Goal: Check status: Check status

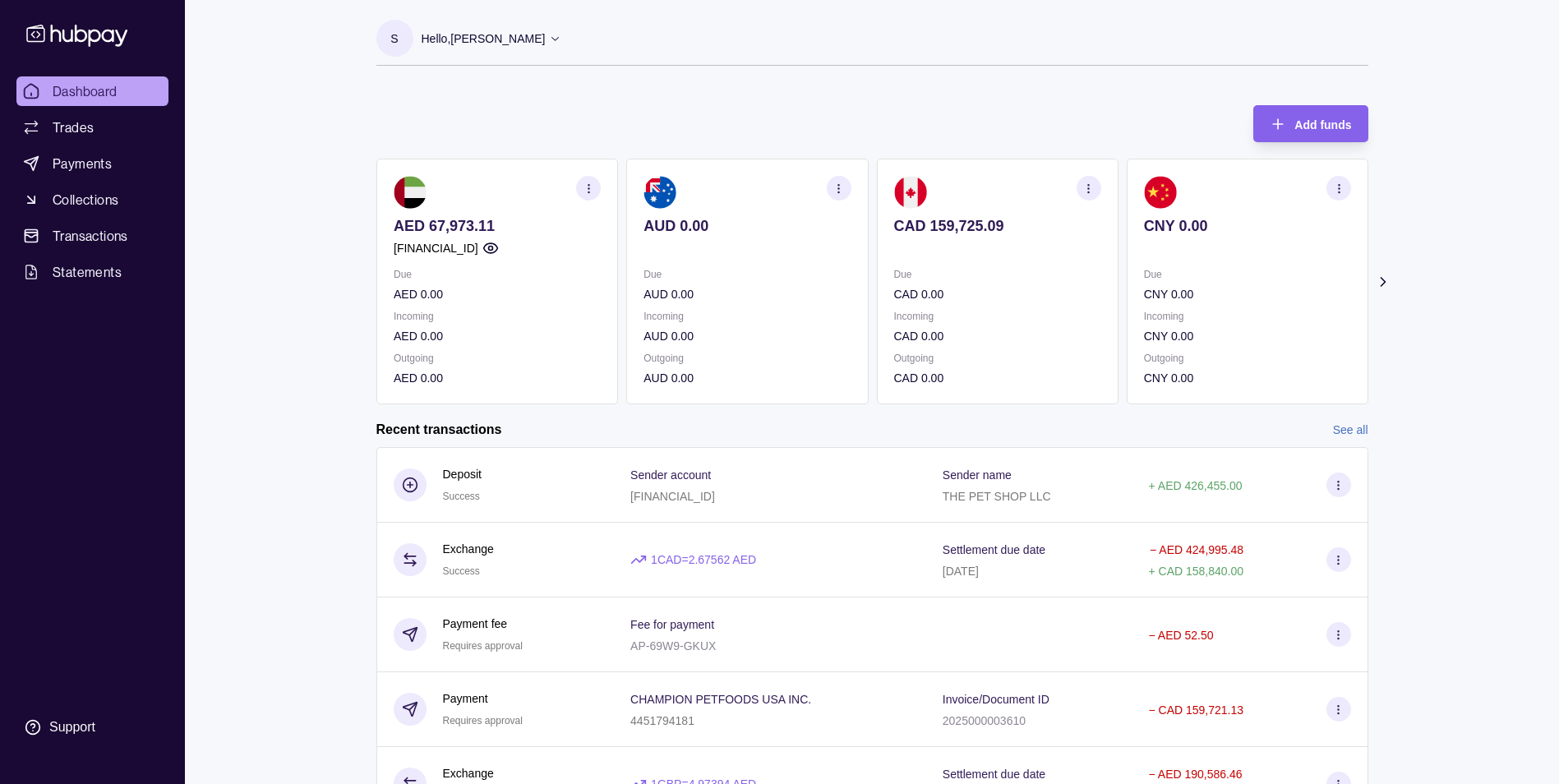
click at [25, 78] on link "Dashboard" at bounding box center [92, 91] width 152 height 29
click at [85, 126] on span "Trades" at bounding box center [73, 127] width 41 height 19
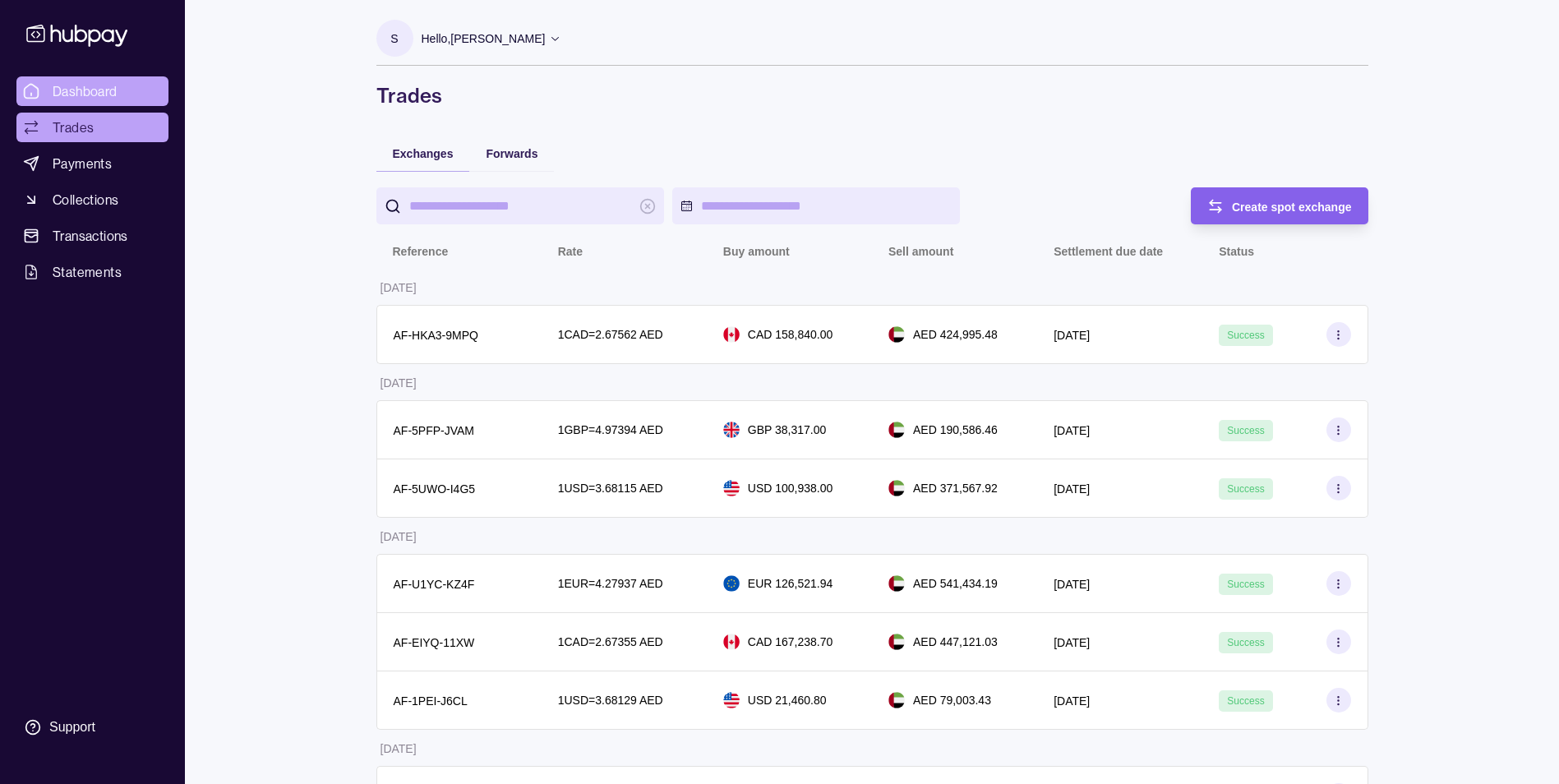
click at [96, 86] on span "Dashboard" at bounding box center [85, 91] width 65 height 19
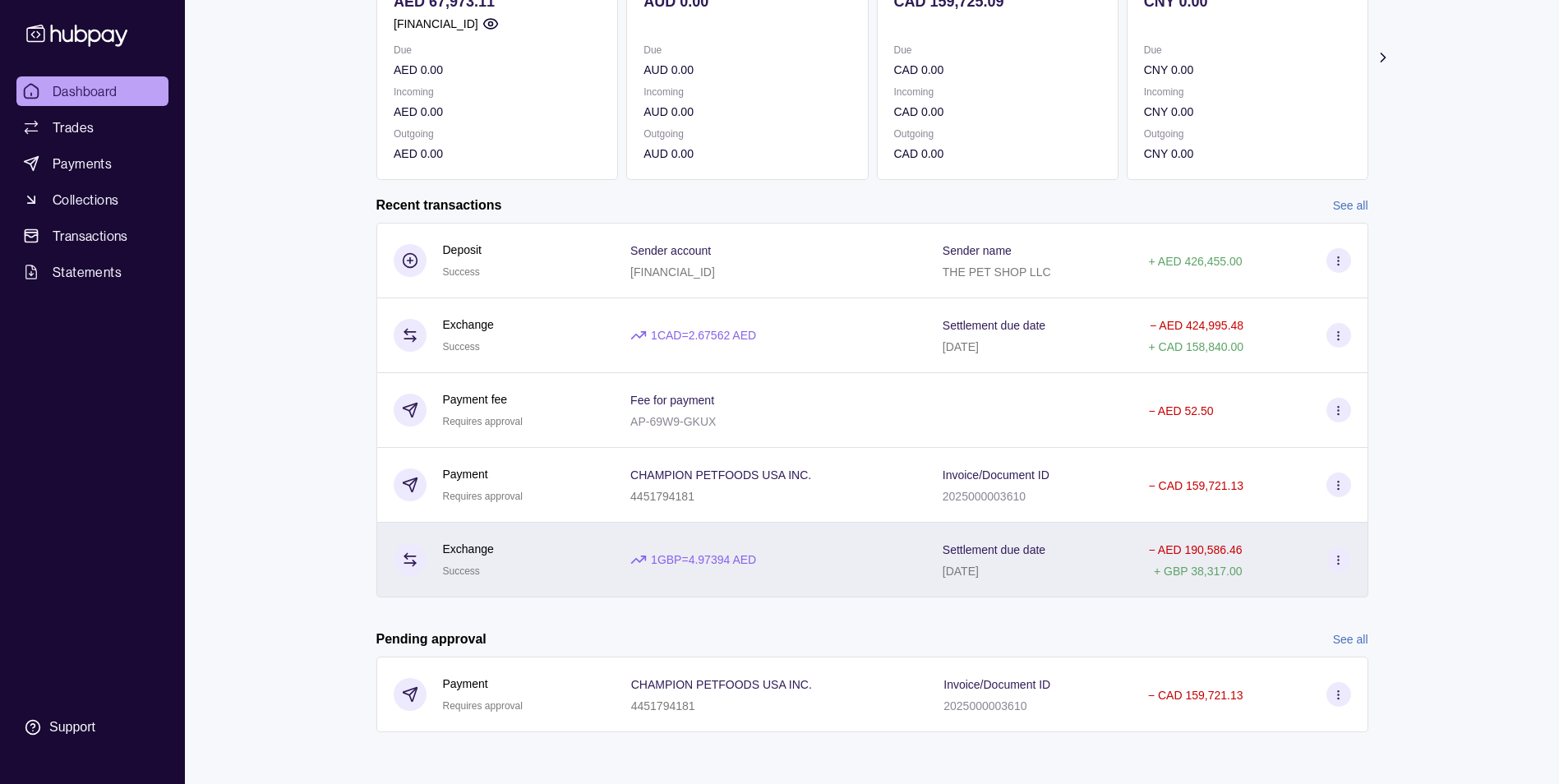
scroll to position [225, 0]
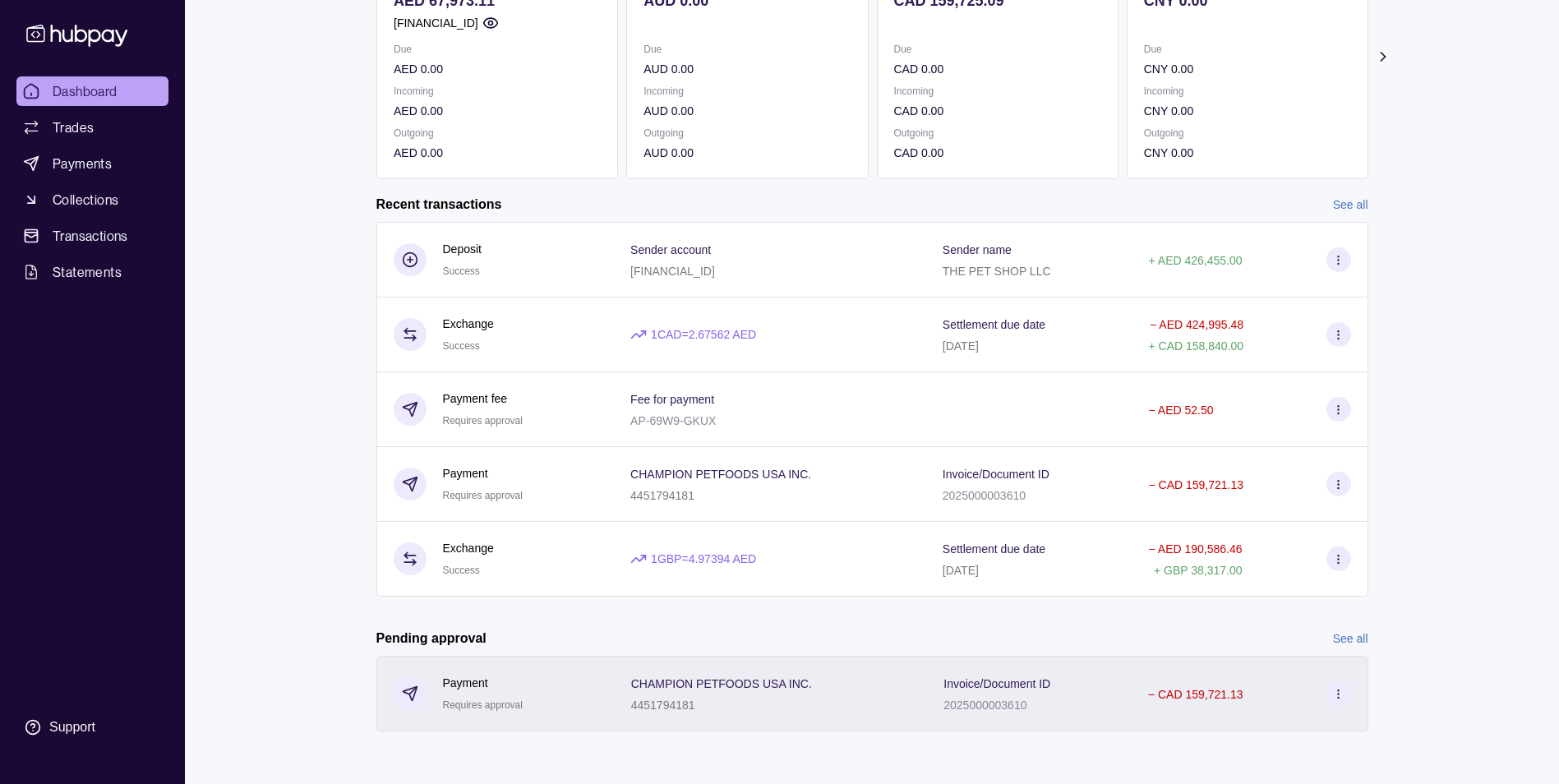
click at [1343, 692] on icon at bounding box center [1337, 693] width 12 height 12
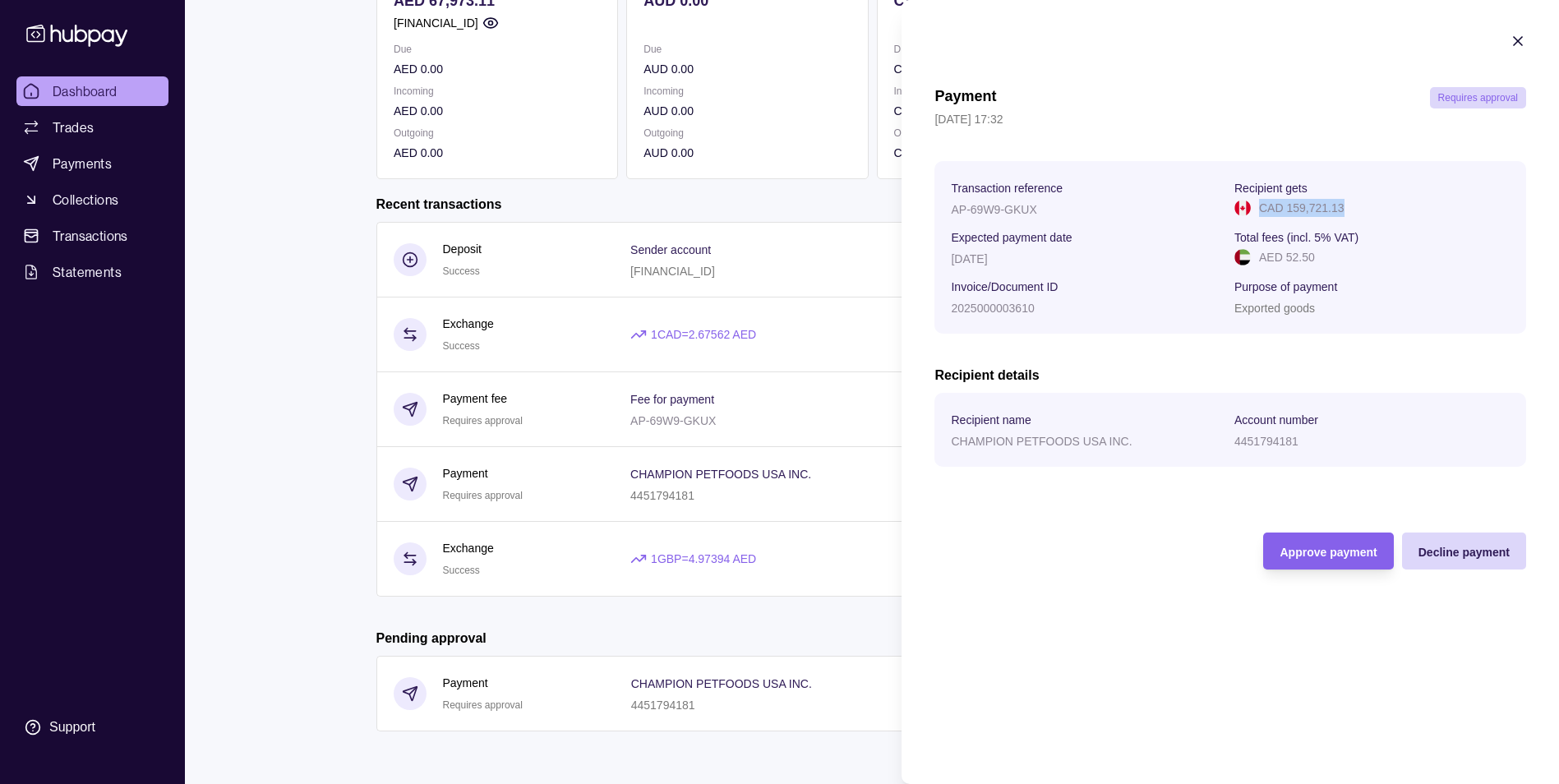
drag, startPoint x: 1261, startPoint y: 199, endPoint x: 1360, endPoint y: 214, distance: 100.1
click at [1360, 214] on div "CAD 159,721.13" at bounding box center [1372, 208] width 276 height 18
click at [1361, 213] on div "CAD 159,721.13" at bounding box center [1372, 208] width 276 height 18
click at [1320, 562] on div "Approve payment" at bounding box center [1315, 551] width 121 height 37
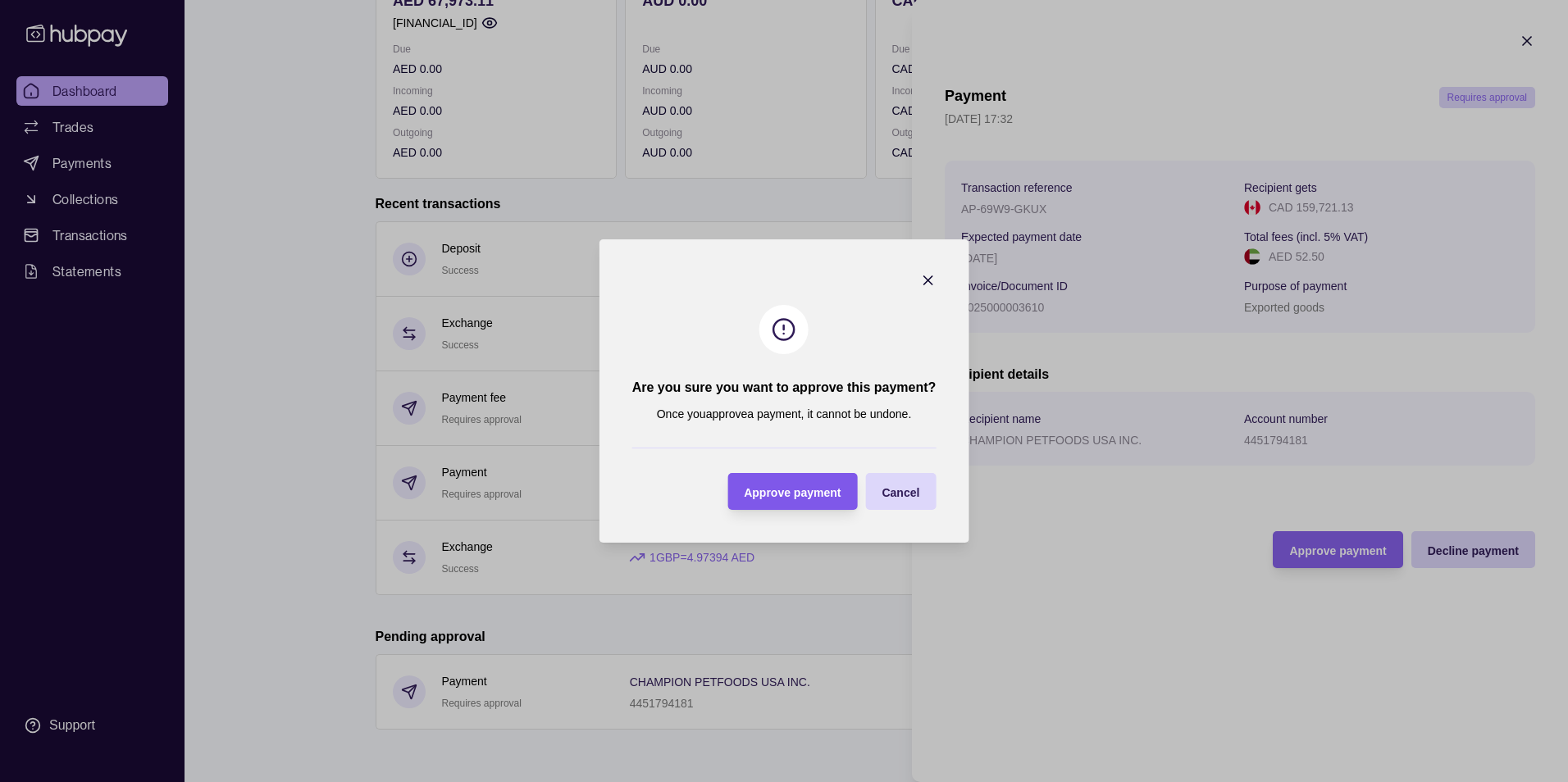
click at [796, 488] on span "Approve payment" at bounding box center [792, 492] width 97 height 13
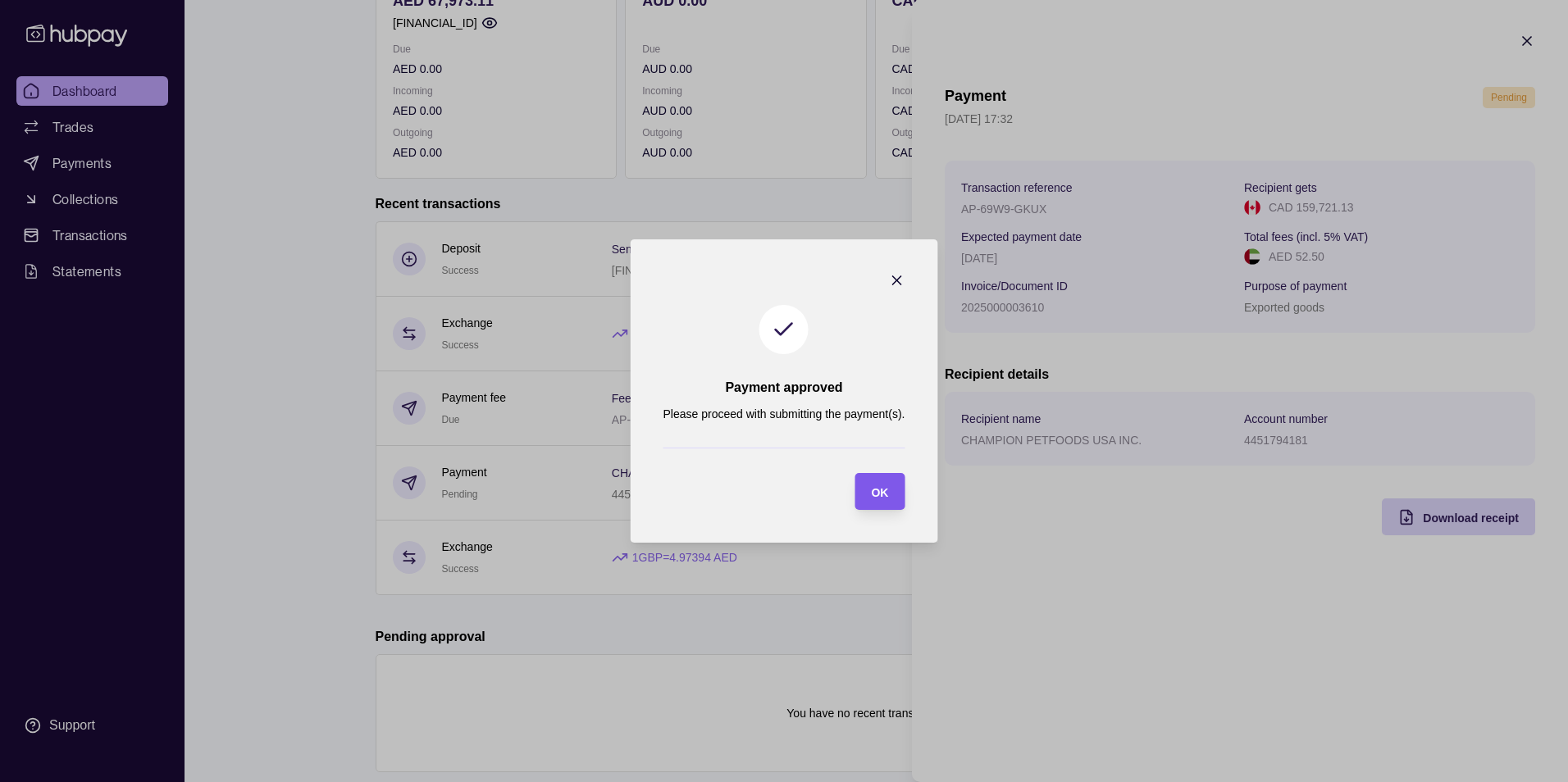
click at [875, 497] on span "OK" at bounding box center [879, 492] width 17 height 13
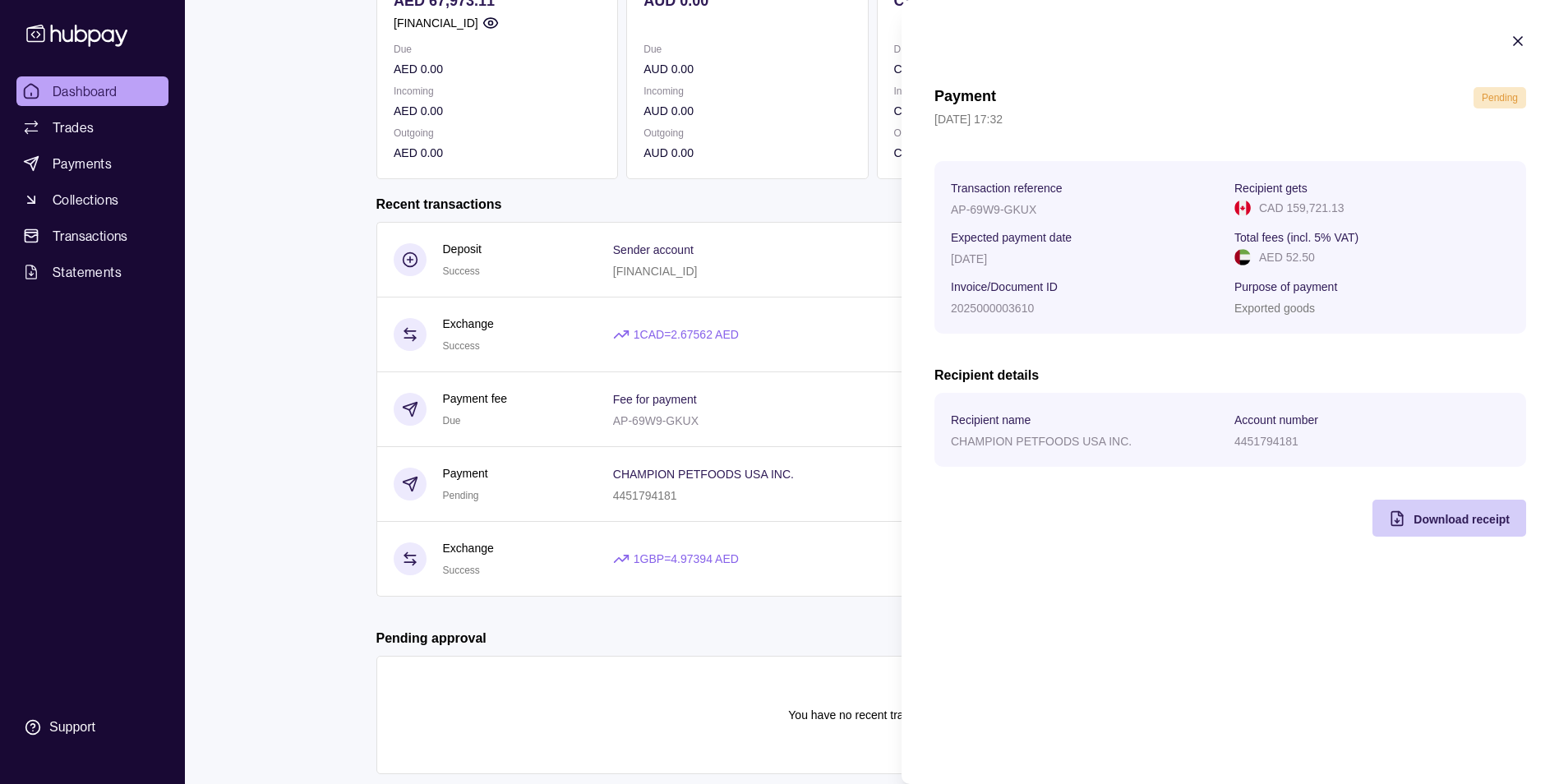
click at [1503, 526] on div "Download receipt" at bounding box center [1462, 517] width 97 height 19
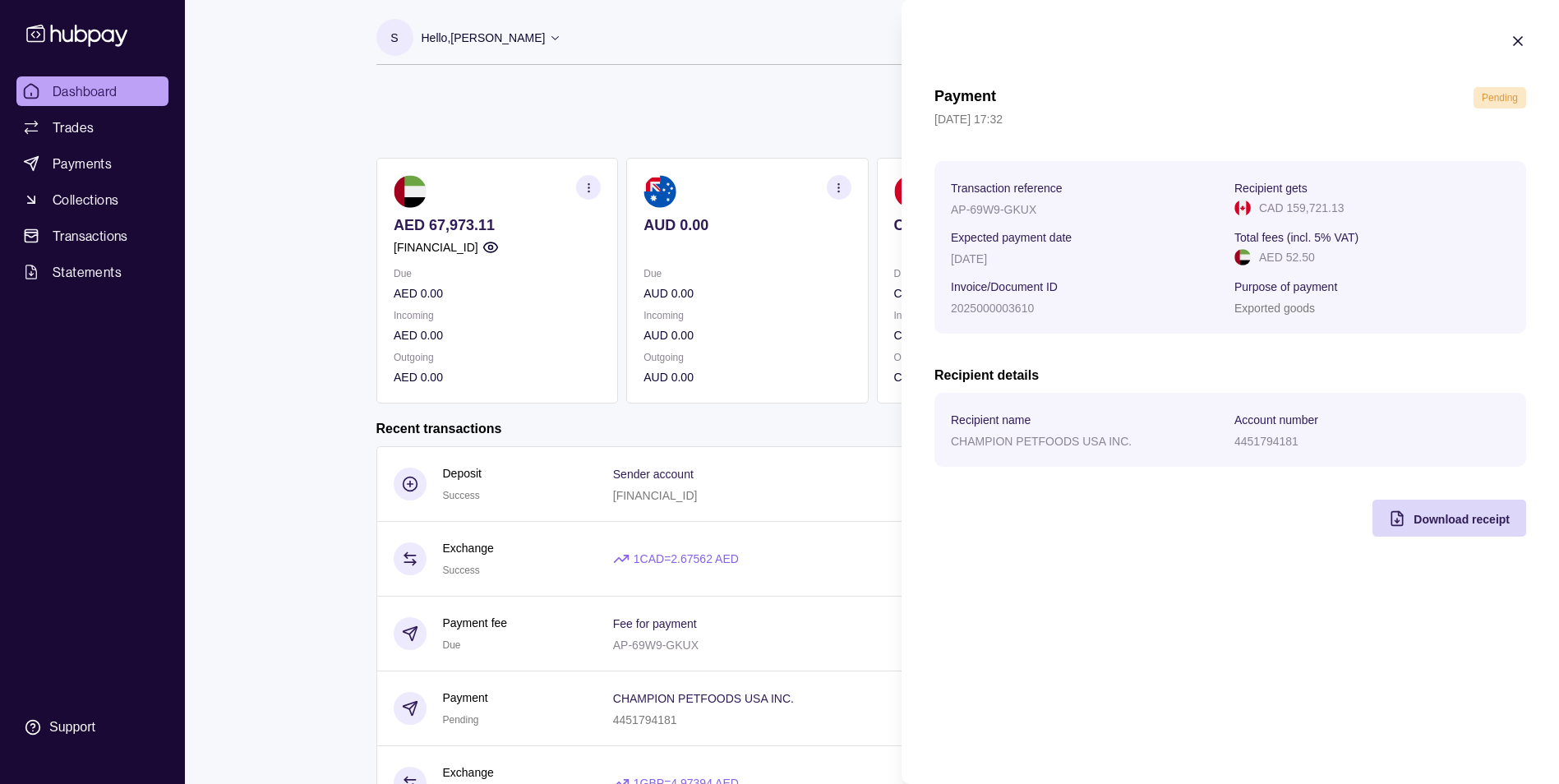
scroll to position [0, 0]
click at [98, 95] on html "Dashboard Trades Payments Collections Transactions Statements Support S Hello, …" at bounding box center [780, 526] width 1559 height 1051
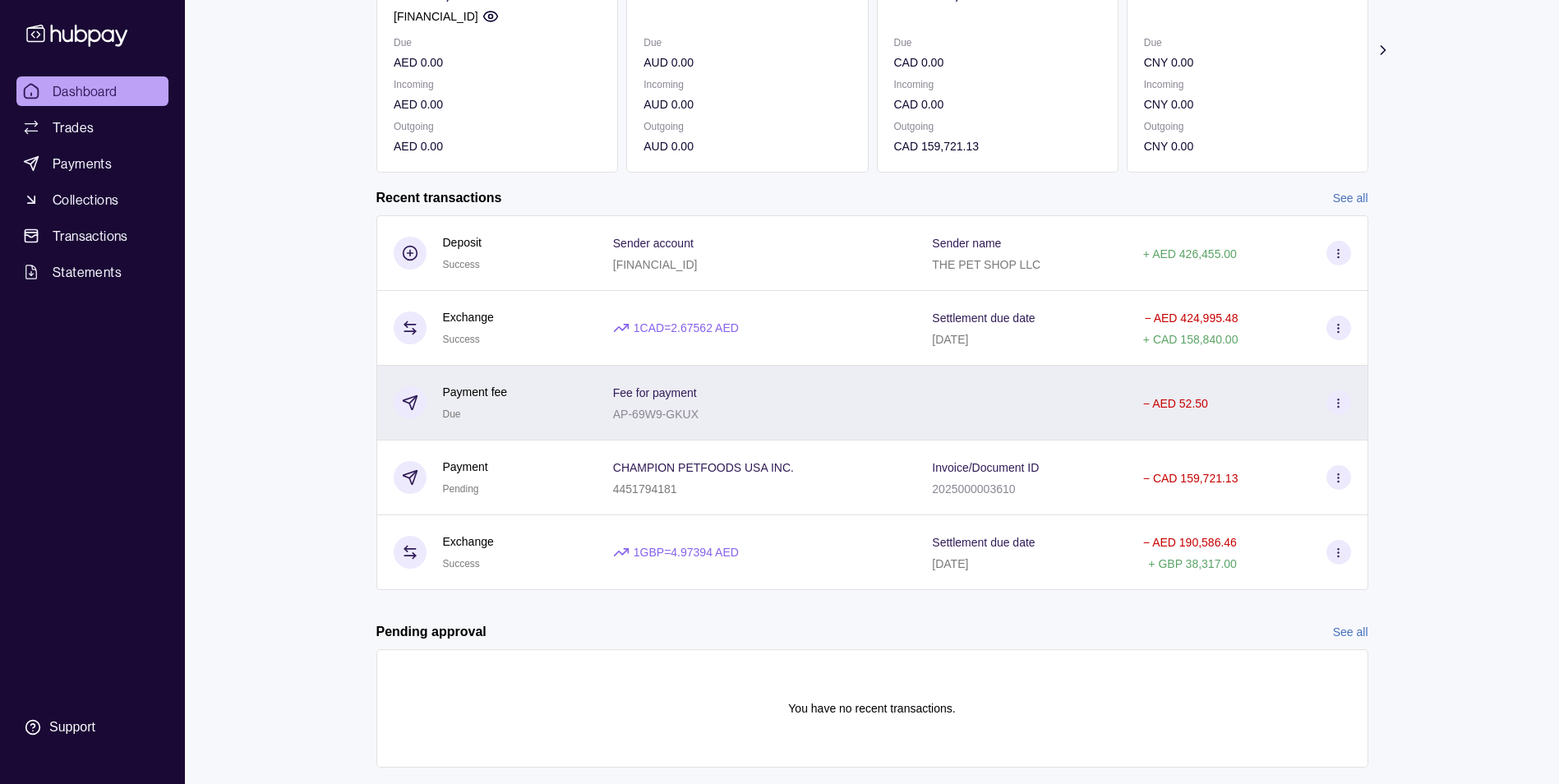
scroll to position [246, 0]
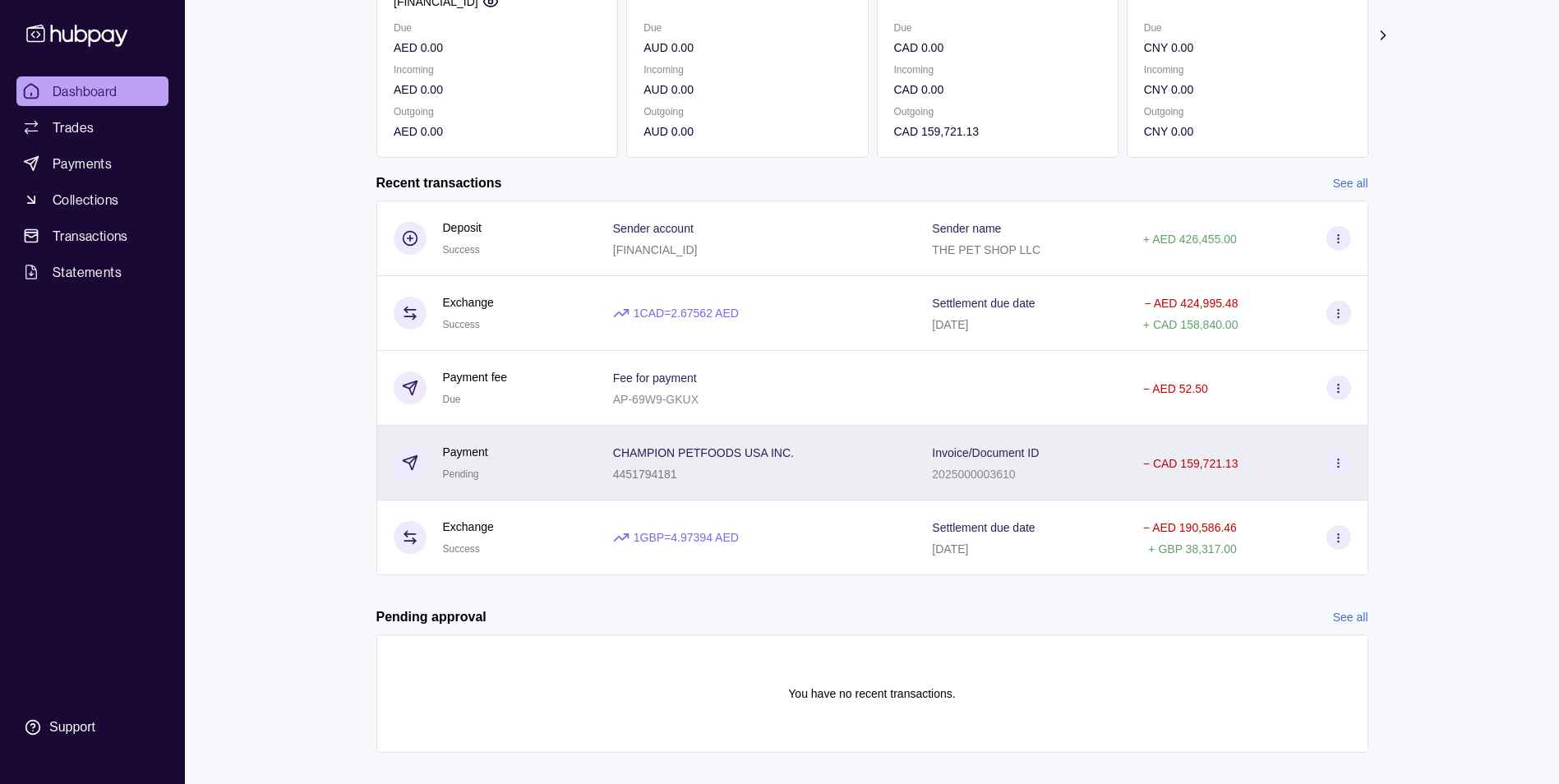
click at [1342, 463] on icon at bounding box center [1337, 462] width 12 height 12
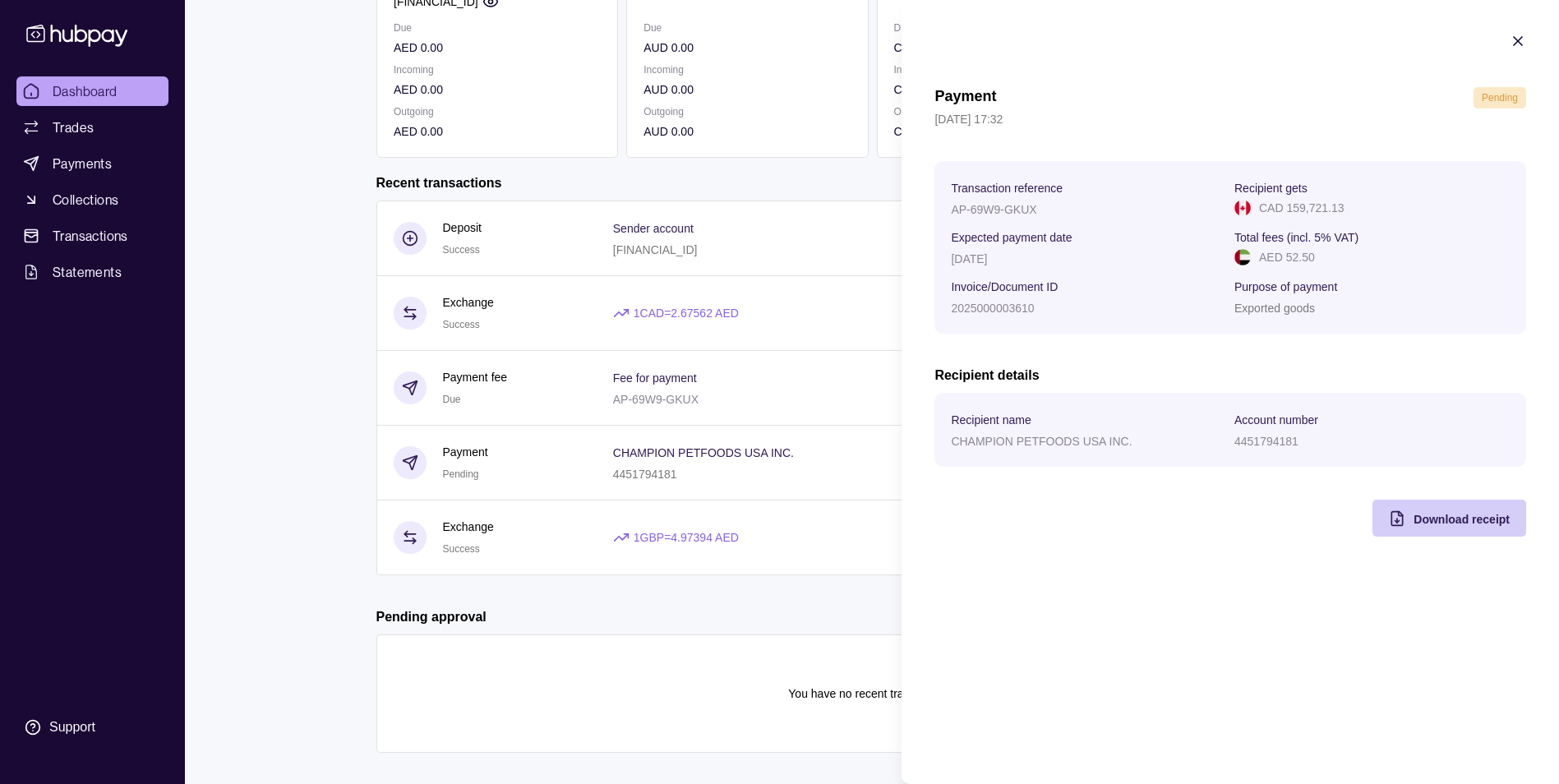
click at [1440, 509] on div "Download receipt" at bounding box center [1462, 517] width 97 height 19
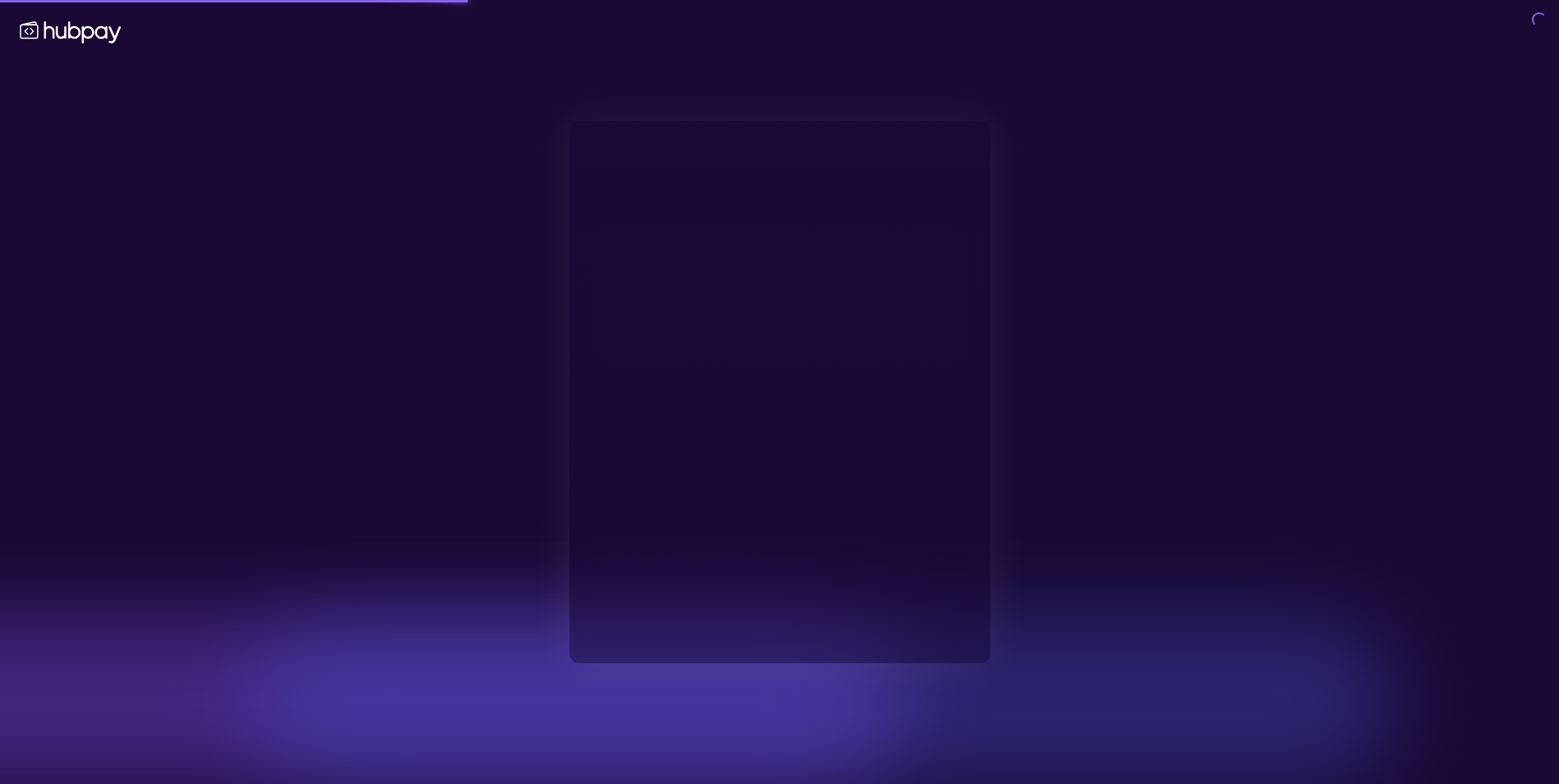
type input "**********"
